Goal: Transaction & Acquisition: Purchase product/service

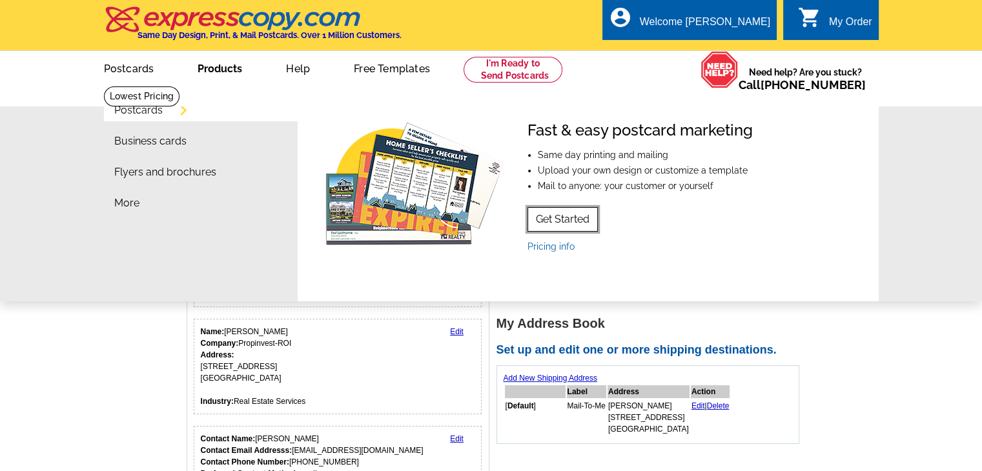
click at [571, 217] on link "Get Started" at bounding box center [562, 219] width 70 height 25
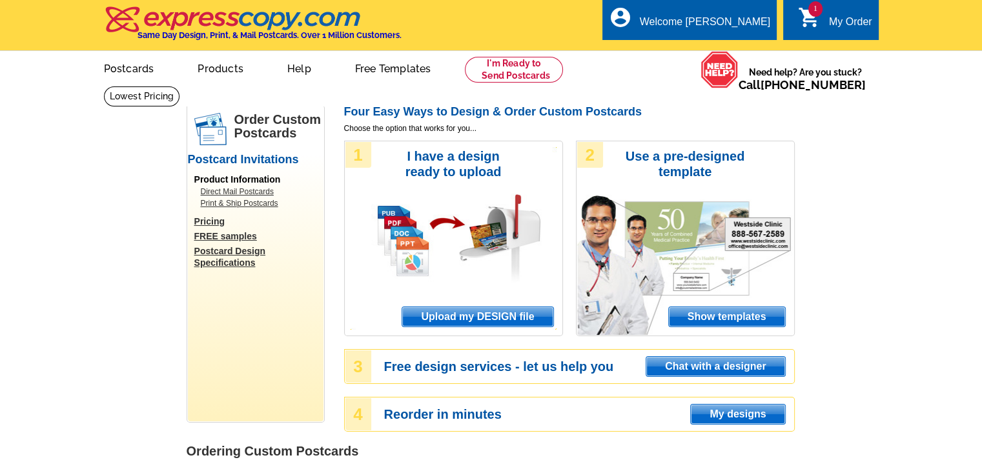
click at [253, 252] on link "Postcard Design Specifications" at bounding box center [258, 256] width 129 height 23
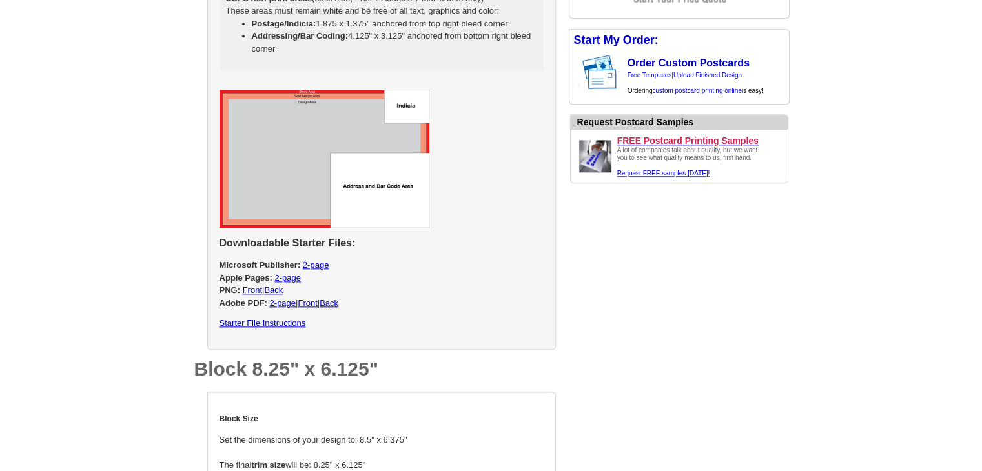
scroll to position [1549, 0]
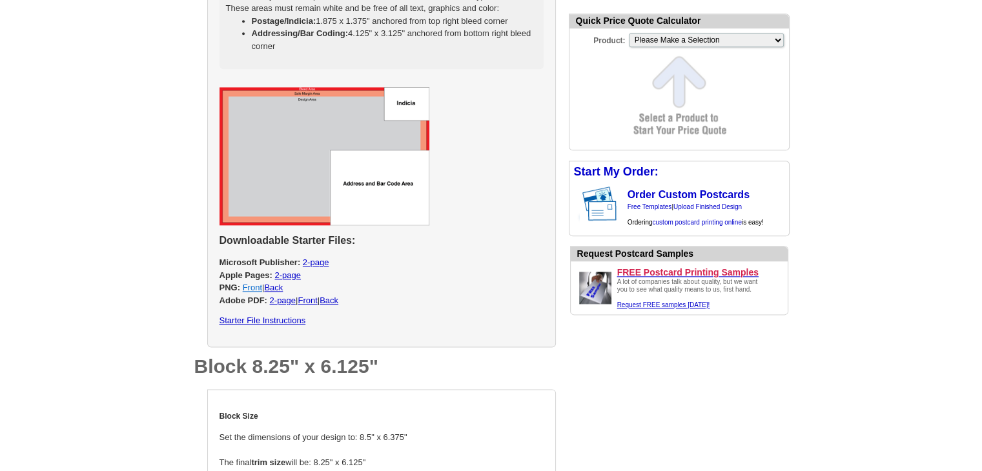
click at [254, 285] on link "Front" at bounding box center [252, 288] width 19 height 10
select select "2"
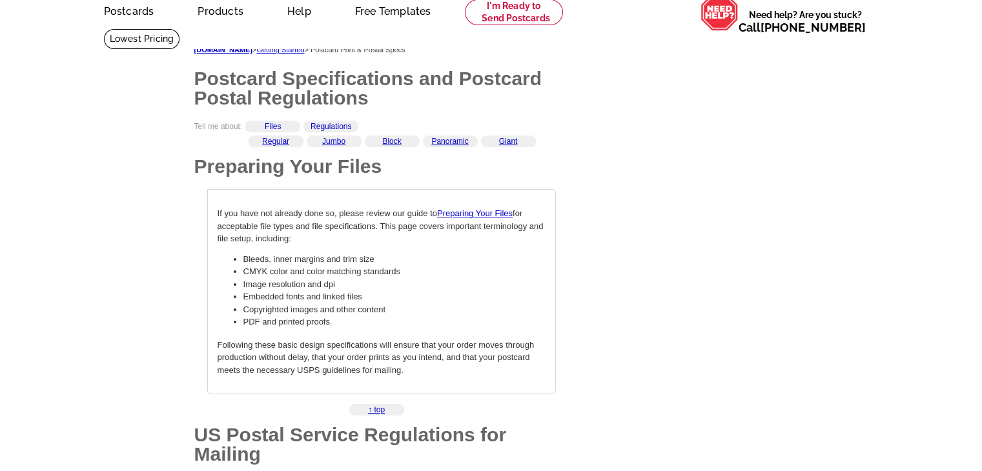
scroll to position [0, 0]
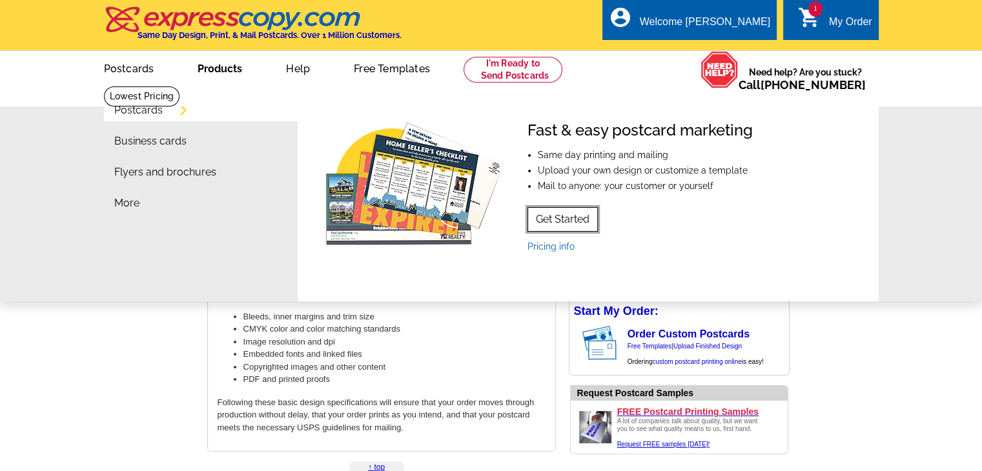
click at [560, 223] on link "Get Started" at bounding box center [562, 219] width 70 height 25
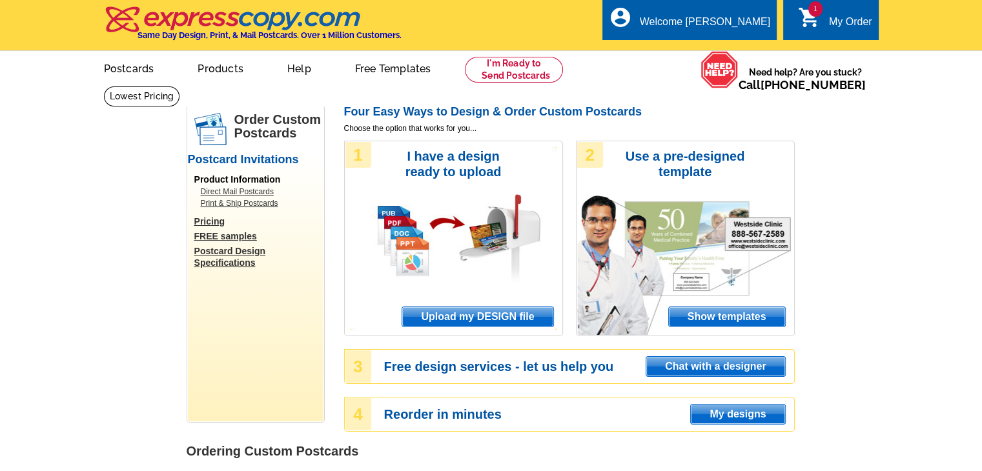
click at [234, 190] on link "Direct Mail Postcards" at bounding box center [259, 192] width 116 height 12
click at [487, 321] on span "Upload my DESIGN file" at bounding box center [477, 316] width 150 height 19
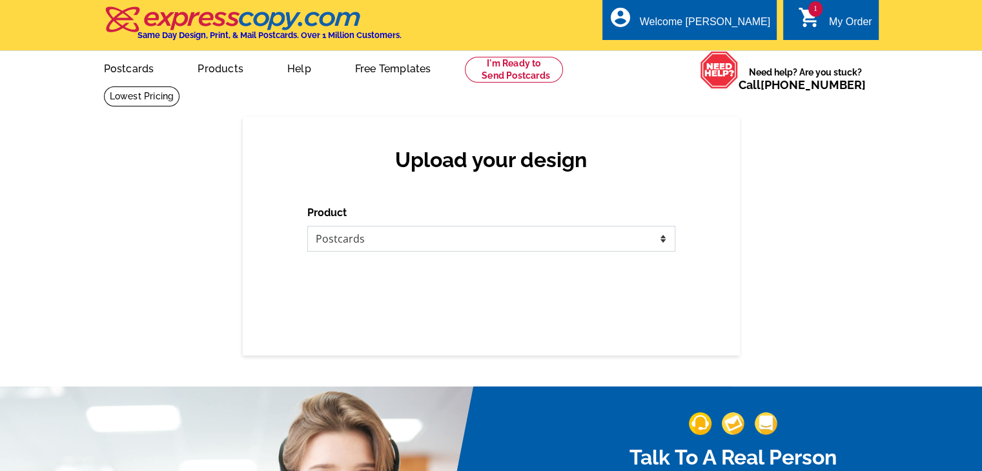
click at [432, 238] on select "Please select the type of file... Postcards Business Cards Letters and flyers G…" at bounding box center [491, 239] width 368 height 26
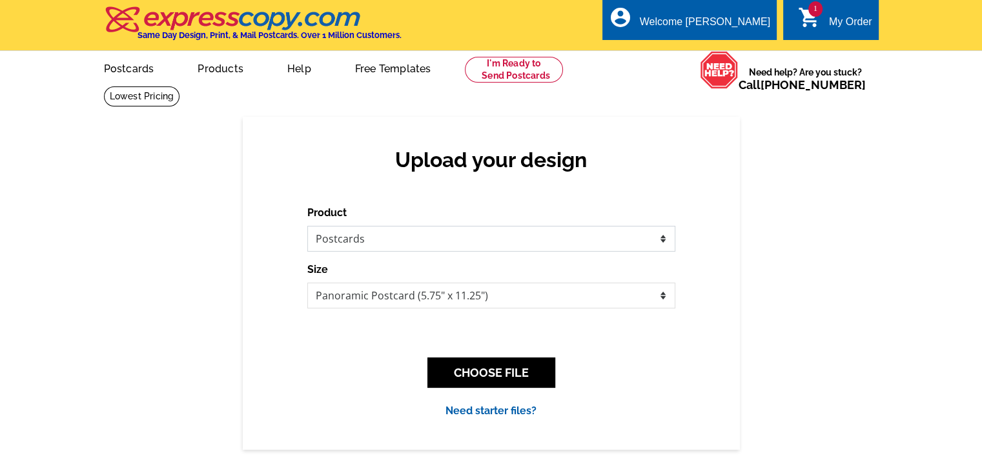
click at [307, 226] on select "Please select the type of file... Postcards Business Cards Letters and flyers G…" at bounding box center [491, 239] width 368 height 26
click at [483, 303] on select "Jumbo Postcard (5.5" x 8.5") Regular Postcard (4.25" x 5.6") Panoramic Postcard…" at bounding box center [491, 296] width 368 height 26
select select "2"
click at [307, 283] on select "Jumbo Postcard (5.5" x 8.5") Regular Postcard (4.25" x 5.6") Panoramic Postcard…" at bounding box center [491, 296] width 368 height 26
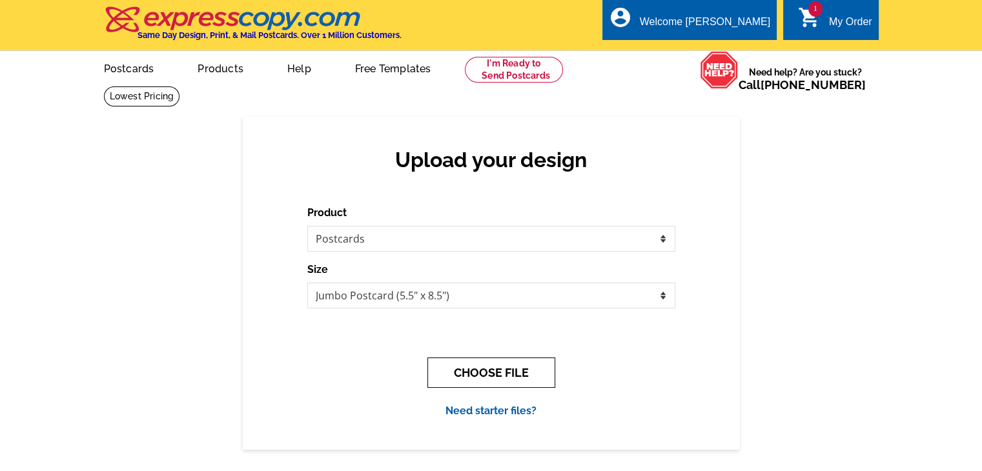
click at [497, 378] on button "CHOOSE FILE" at bounding box center [491, 373] width 128 height 30
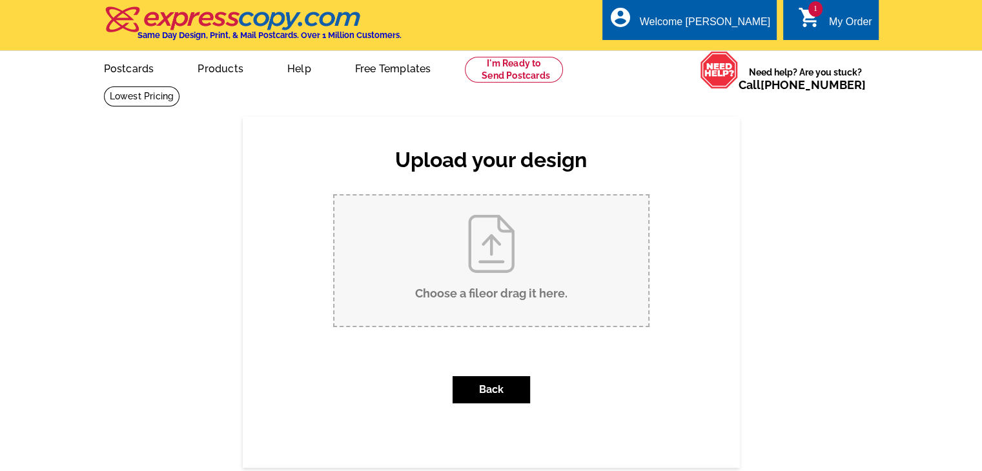
click at [486, 272] on input "Choose a file or drag it here ." at bounding box center [491, 261] width 314 height 130
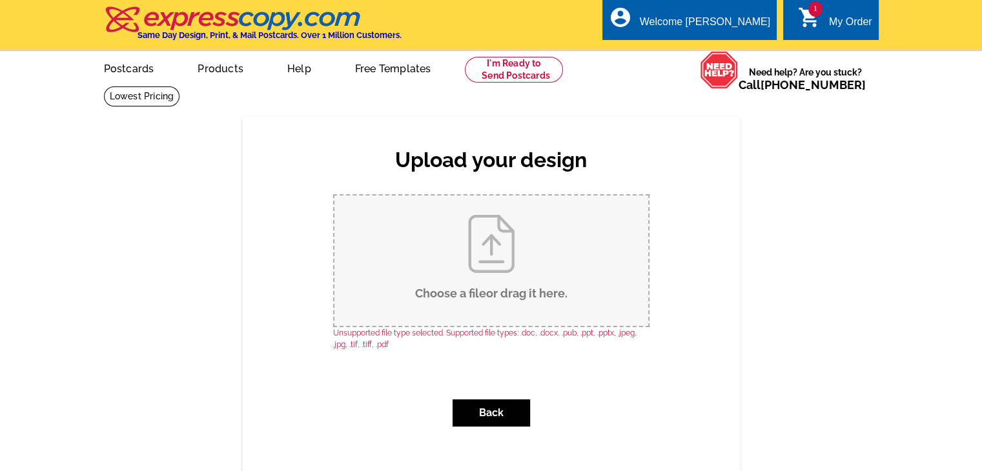
click at [466, 289] on input "Choose a file or drag it here ." at bounding box center [491, 261] width 314 height 130
type input "C:\fakepath\Seasoned Postcard (1).pdf"
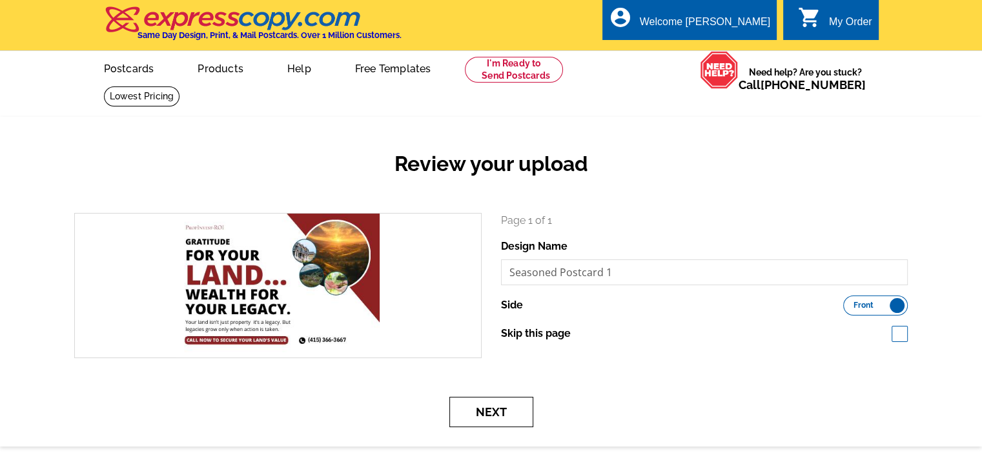
click at [499, 414] on button "Next" at bounding box center [491, 412] width 84 height 30
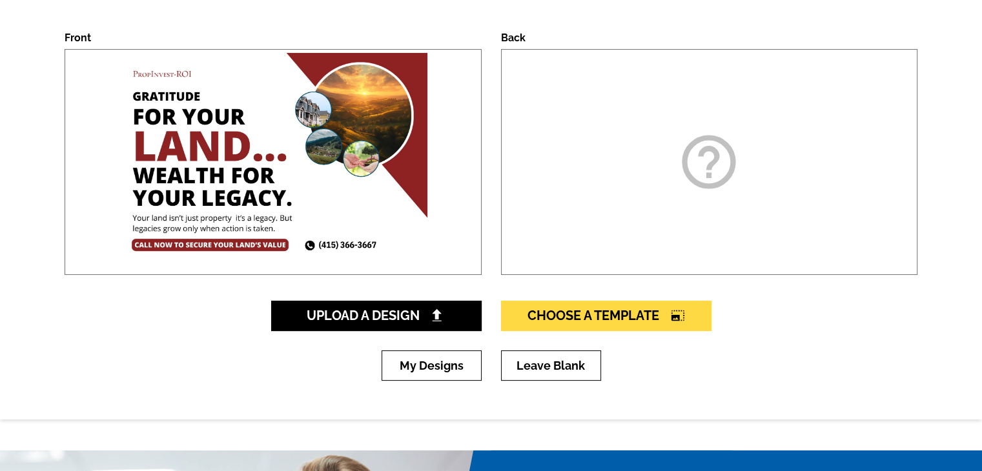
scroll to position [258, 0]
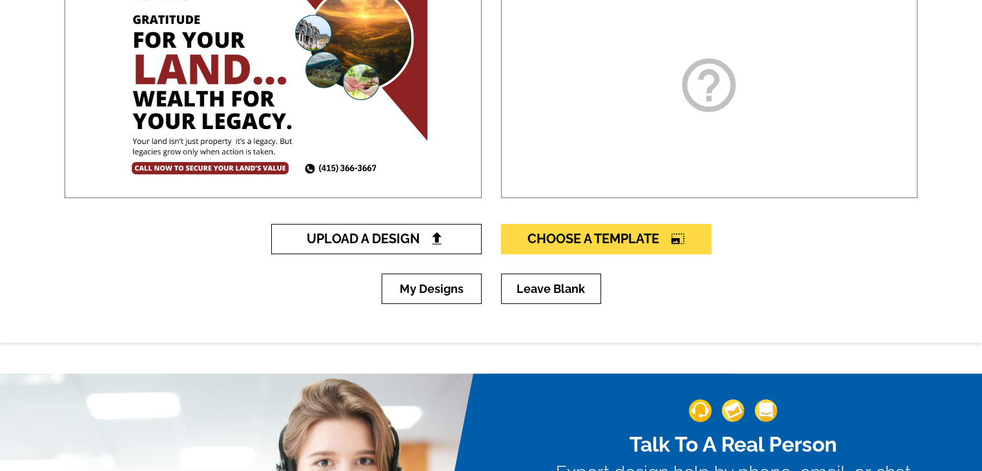
click at [431, 239] on img at bounding box center [437, 239] width 14 height 14
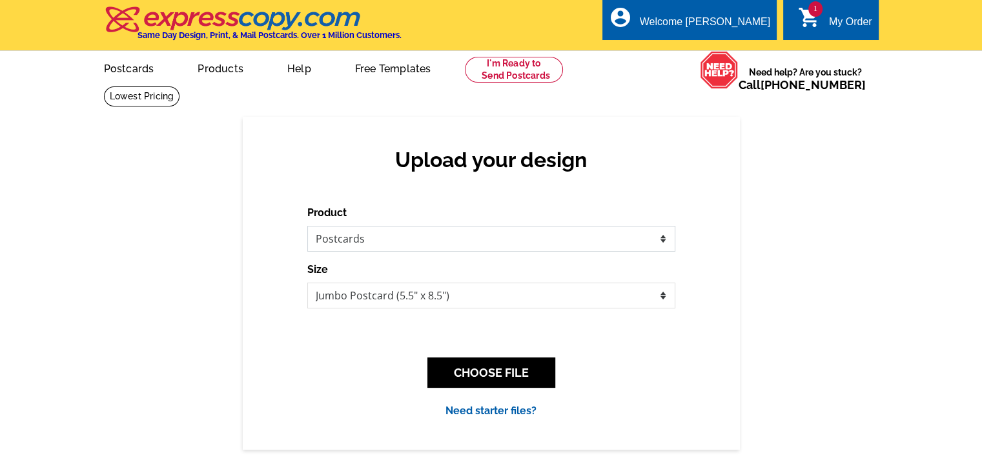
drag, startPoint x: 0, startPoint y: 0, endPoint x: 431, endPoint y: 239, distance: 492.4
click at [431, 239] on select "Please select the type of file... Postcards Business Cards Letters and flyers G…" at bounding box center [491, 239] width 368 height 26
click at [307, 227] on select "Please select the type of file... Postcards Business Cards Letters and flyers G…" at bounding box center [491, 239] width 368 height 26
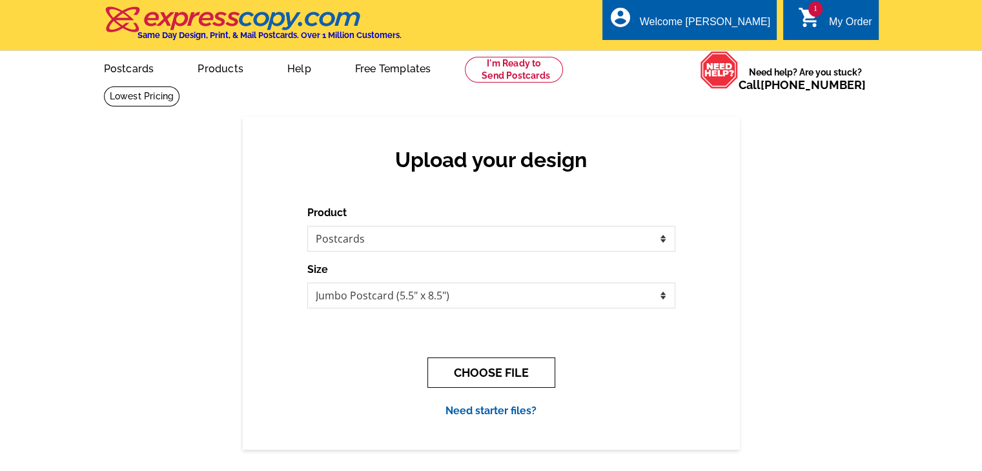
click at [470, 372] on button "CHOOSE FILE" at bounding box center [491, 373] width 128 height 30
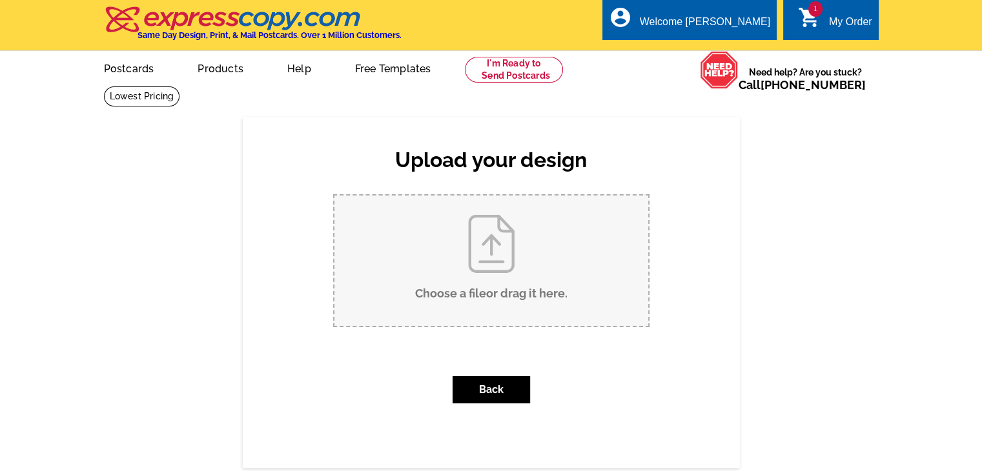
click at [483, 291] on input "Choose a file or drag it here ." at bounding box center [491, 261] width 314 height 130
type input "C:\fakepath\Back.pdf"
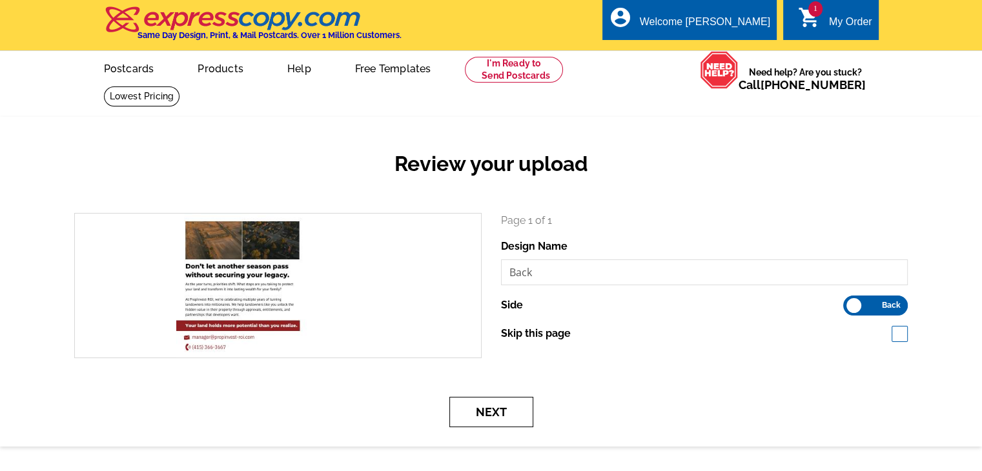
click at [496, 416] on button "Next" at bounding box center [491, 412] width 84 height 30
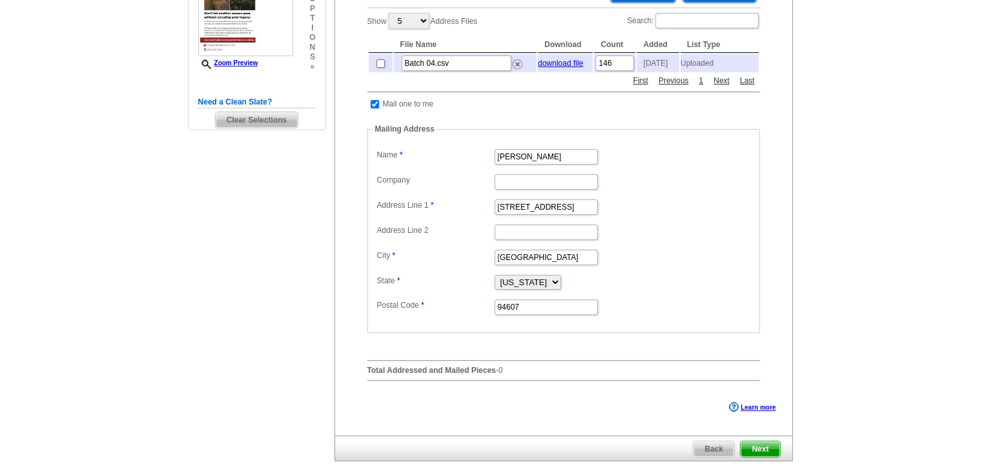
scroll to position [129, 0]
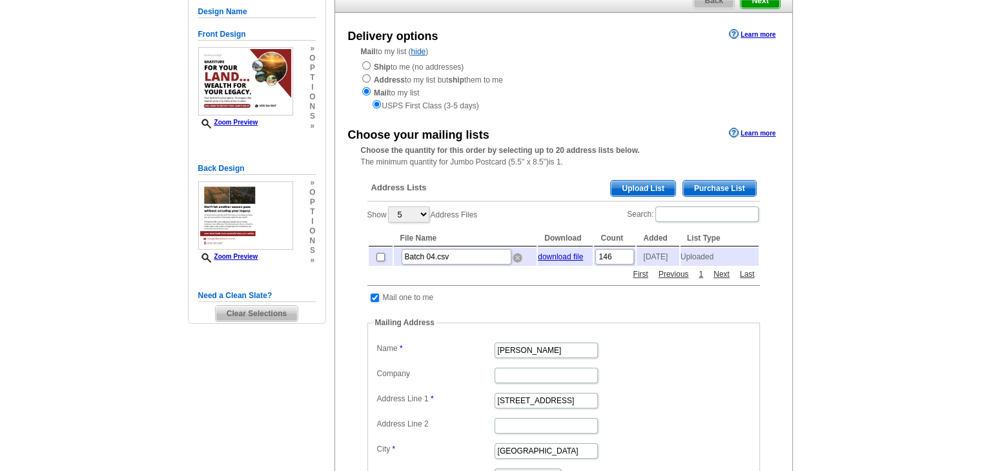
drag, startPoint x: 513, startPoint y: 259, endPoint x: 553, endPoint y: 68, distance: 195.1
click at [513, 259] on img at bounding box center [518, 258] width 10 height 10
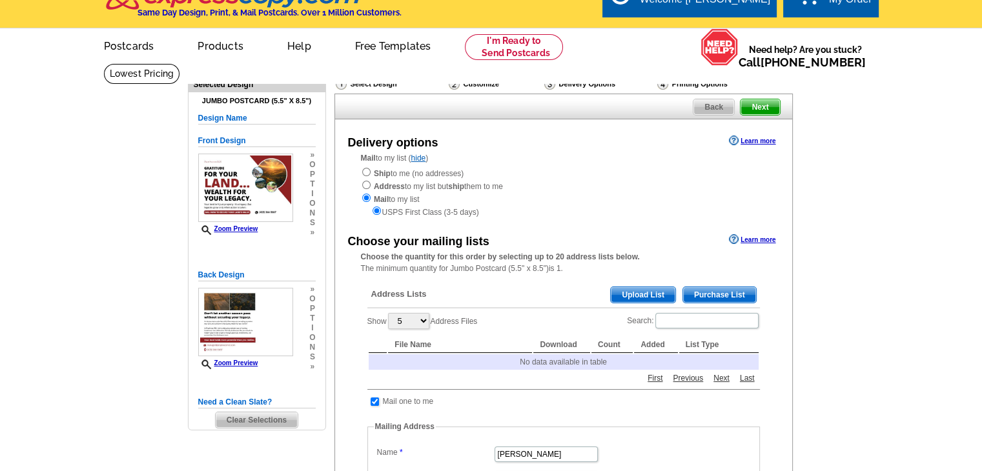
scroll to position [0, 0]
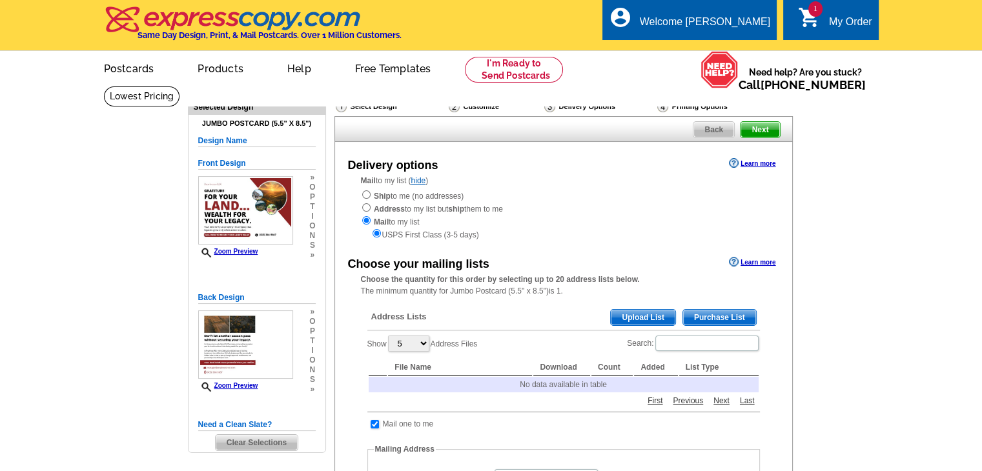
click at [630, 321] on span "Upload List" at bounding box center [643, 317] width 64 height 15
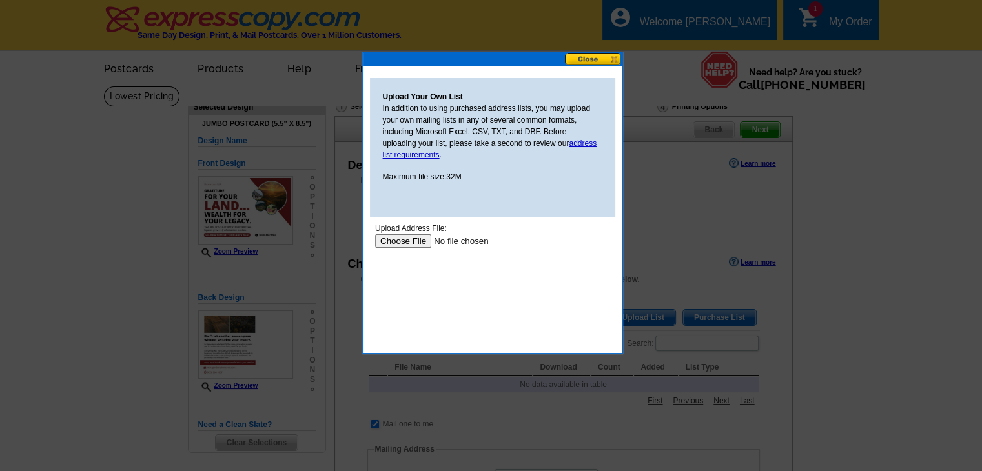
click at [403, 241] on input "file" at bounding box center [455, 241] width 163 height 14
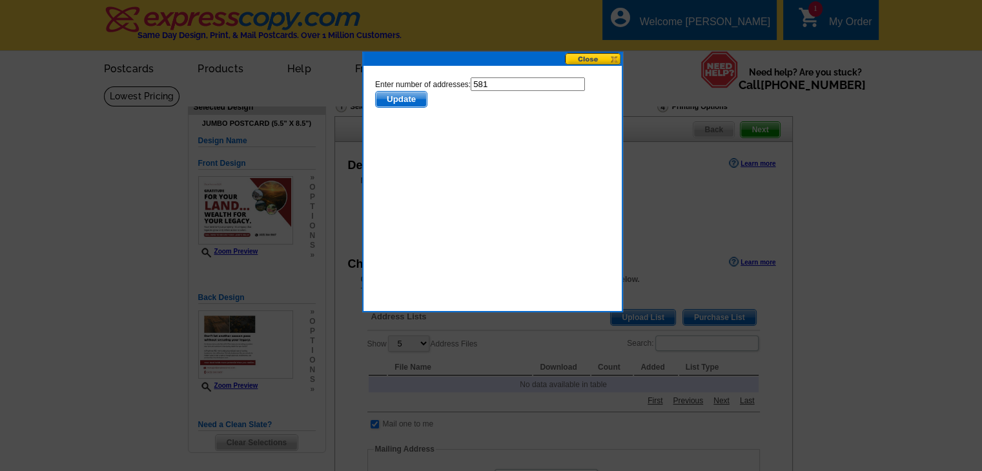
click at [407, 103] on span "Update" at bounding box center [400, 99] width 51 height 15
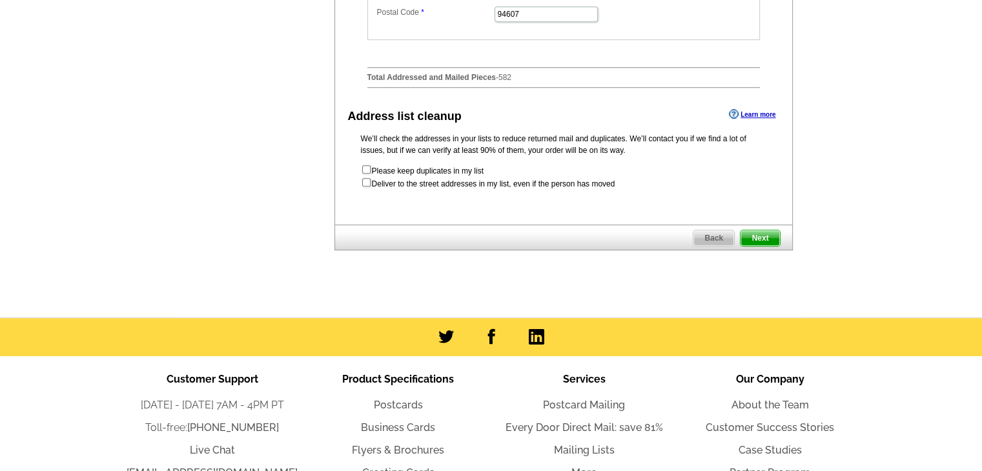
scroll to position [646, 0]
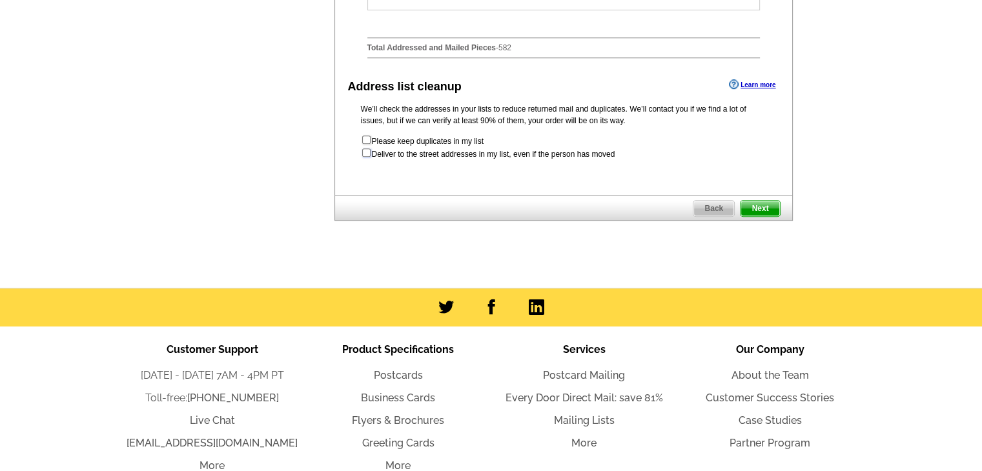
click at [362, 155] on input "checkbox" at bounding box center [366, 152] width 8 height 8
checkbox input "true"
radio input "true"
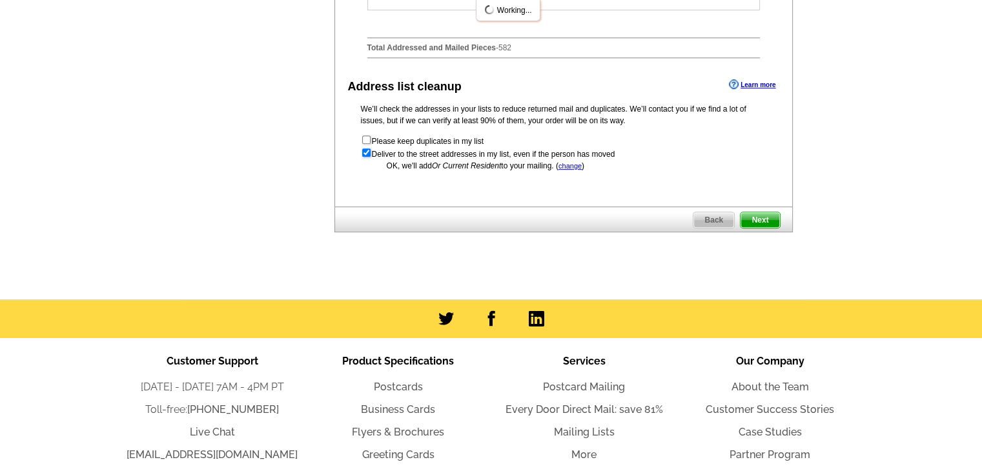
scroll to position [0, 0]
click at [756, 227] on span "Next" at bounding box center [759, 219] width 39 height 15
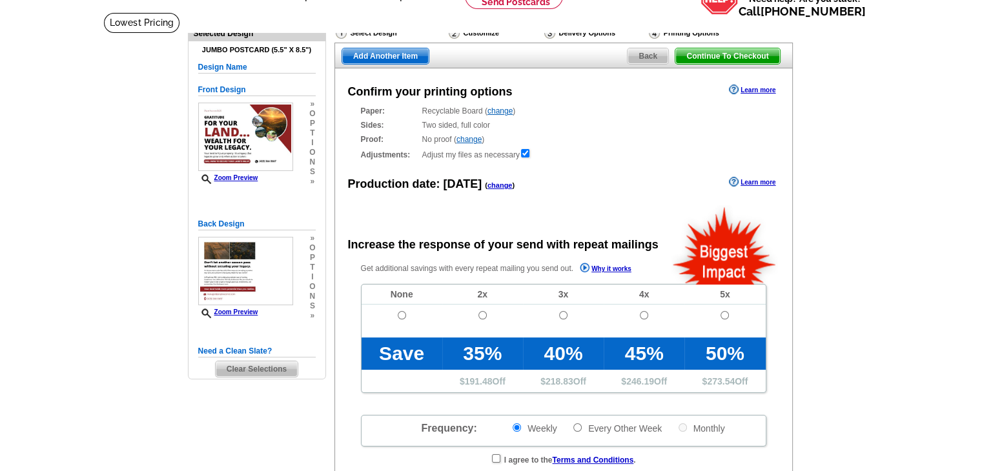
scroll to position [129, 0]
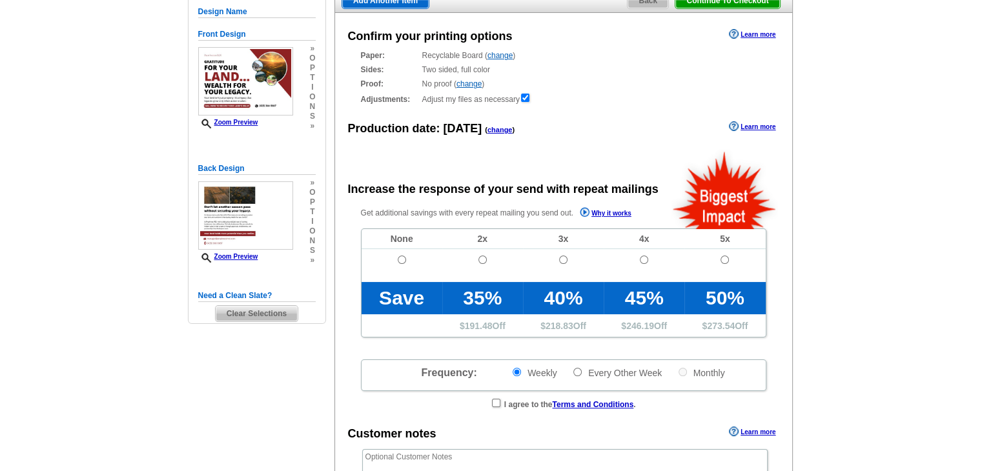
radio input "false"
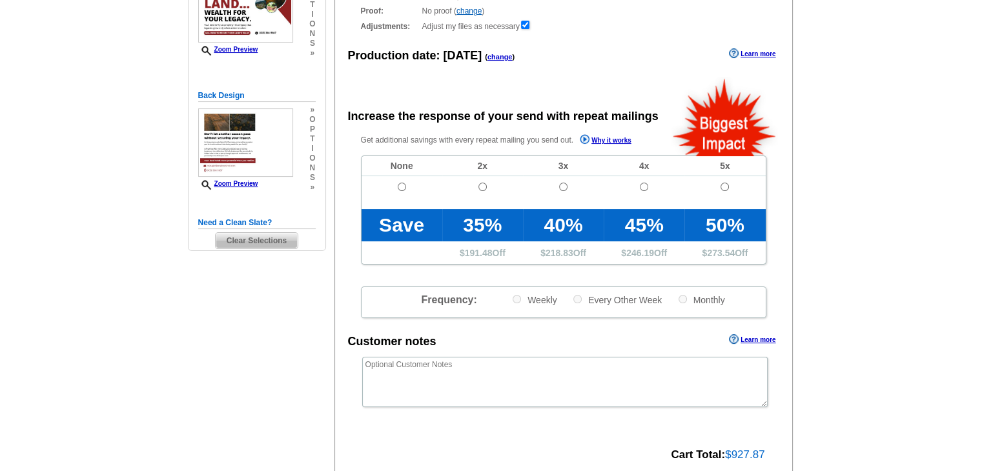
scroll to position [258, 0]
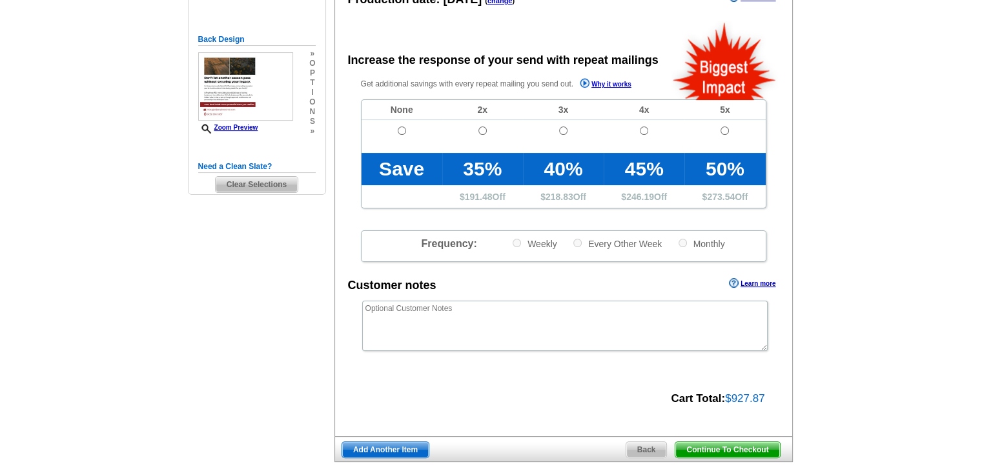
click at [558, 132] on td at bounding box center [563, 136] width 81 height 33
click at [560, 132] on input "radio" at bounding box center [563, 131] width 8 height 8
radio input "true"
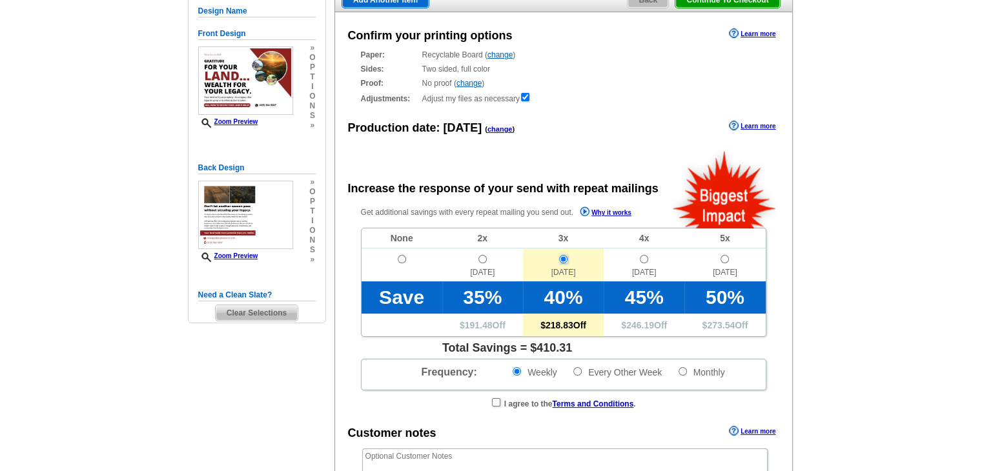
scroll to position [129, 0]
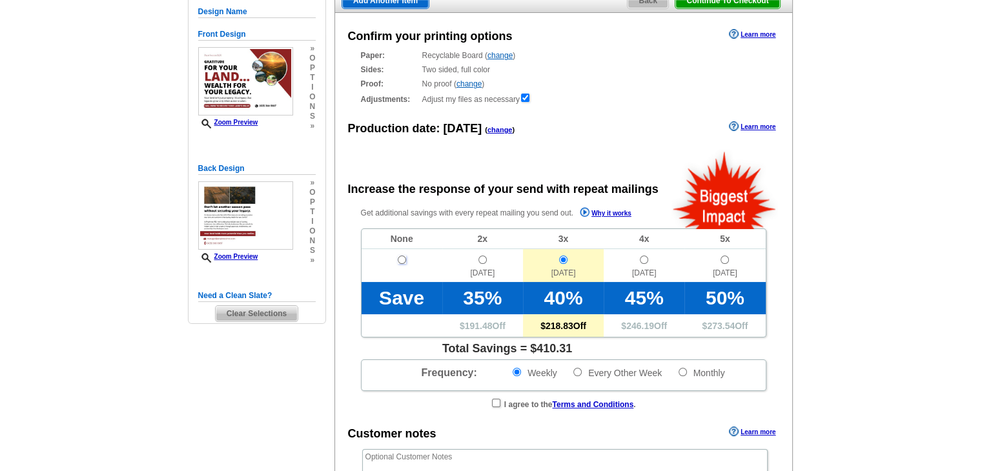
click at [403, 259] on input "radio" at bounding box center [402, 260] width 8 height 8
radio input "true"
radio input "false"
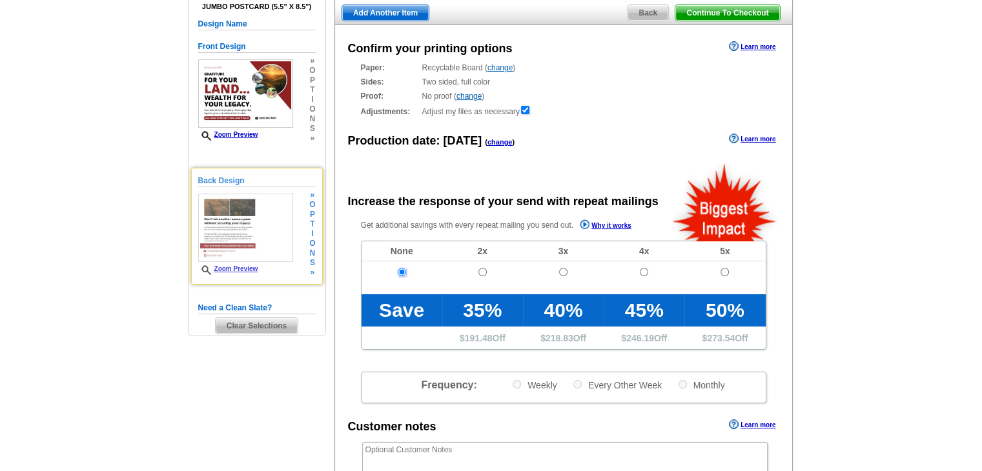
scroll to position [0, 0]
